Goal: Navigation & Orientation: Find specific page/section

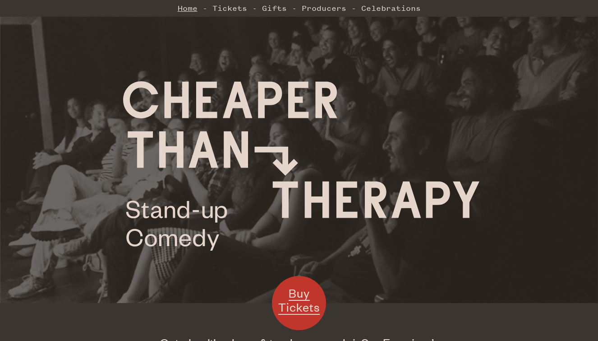
click at [189, 11] on link "Home" at bounding box center [188, 8] width 20 height 18
click at [309, 8] on link "Producers" at bounding box center [324, 8] width 45 height 18
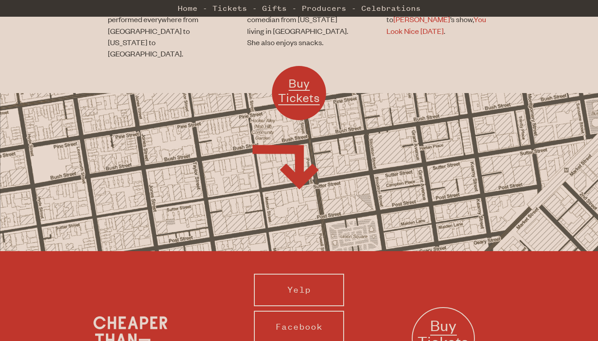
scroll to position [873, 0]
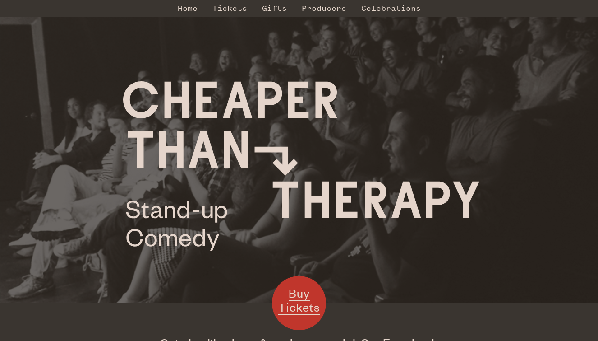
scroll to position [574, 0]
